Goal: Navigation & Orientation: Find specific page/section

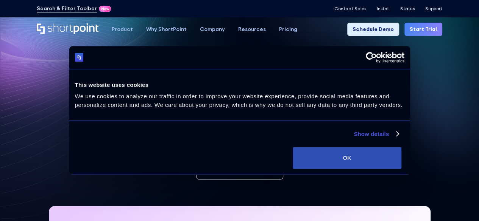
click at [401, 159] on button "OK" at bounding box center [347, 158] width 109 height 22
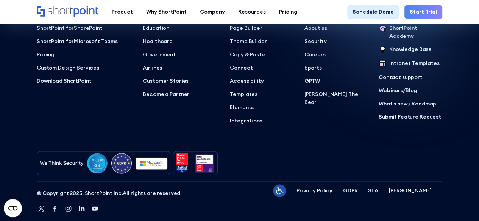
scroll to position [3352, 0]
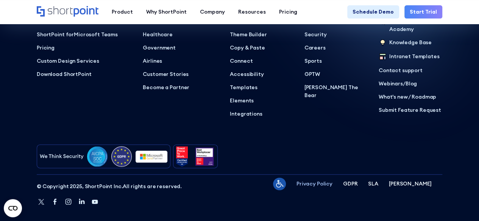
click at [332, 180] on p "Privacy Policy" at bounding box center [314, 184] width 36 height 8
